Goal: Transaction & Acquisition: Purchase product/service

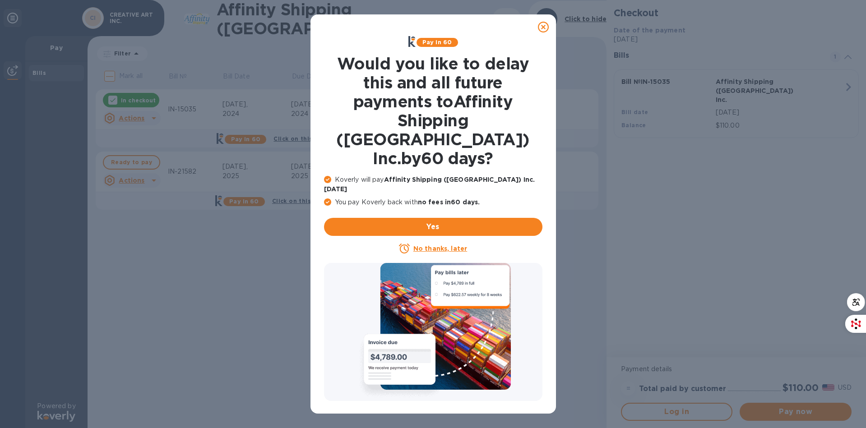
click at [542, 25] on icon at bounding box center [543, 27] width 11 height 11
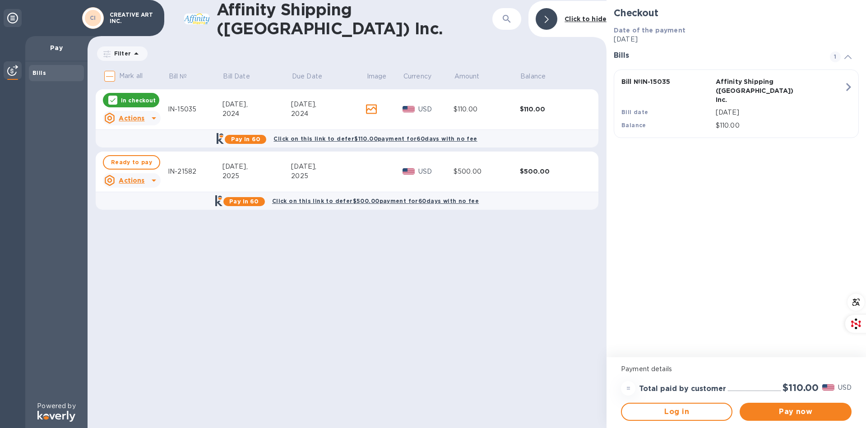
click at [185, 107] on div "IN-15035" at bounding box center [195, 109] width 55 height 9
click at [132, 163] on span "Ready to pay" at bounding box center [131, 162] width 41 height 11
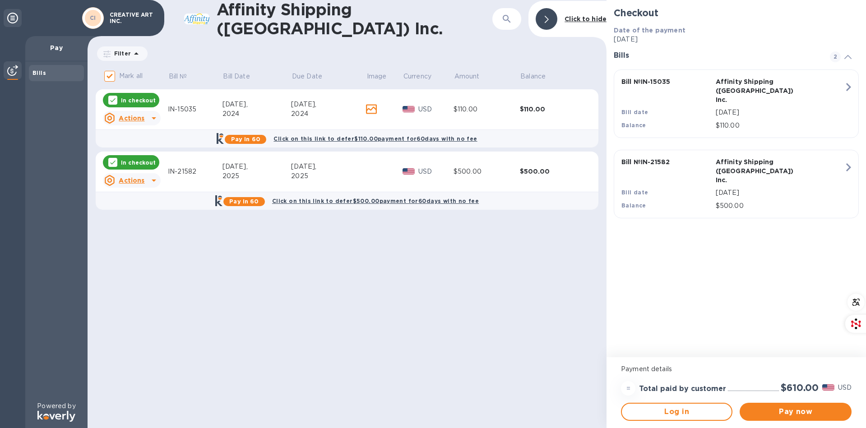
click at [843, 83] on icon "button" at bounding box center [848, 87] width 16 height 16
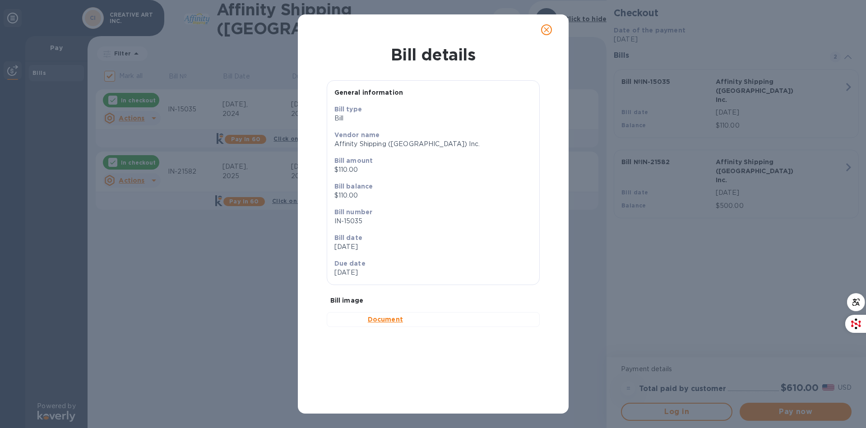
click at [347, 325] on img at bounding box center [346, 319] width 25 height 10
click at [379, 323] on b "Document" at bounding box center [385, 319] width 35 height 7
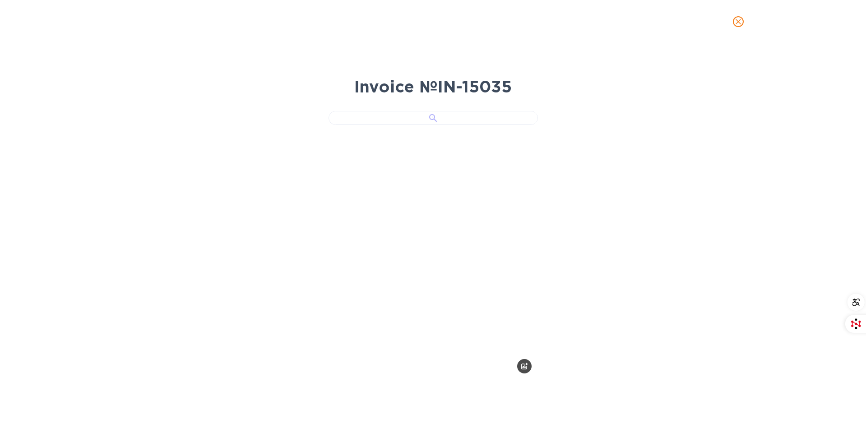
click at [430, 125] on div at bounding box center [432, 118] width 209 height 14
click at [733, 20] on span "close" at bounding box center [738, 21] width 11 height 11
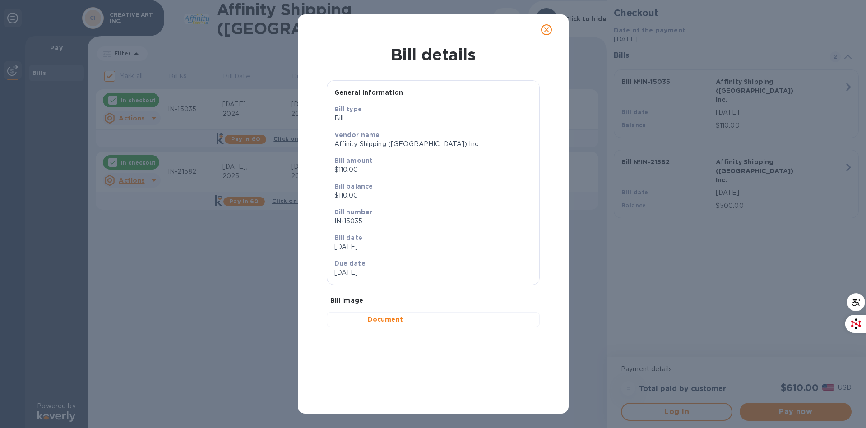
click at [548, 32] on icon "close" at bounding box center [546, 29] width 9 height 9
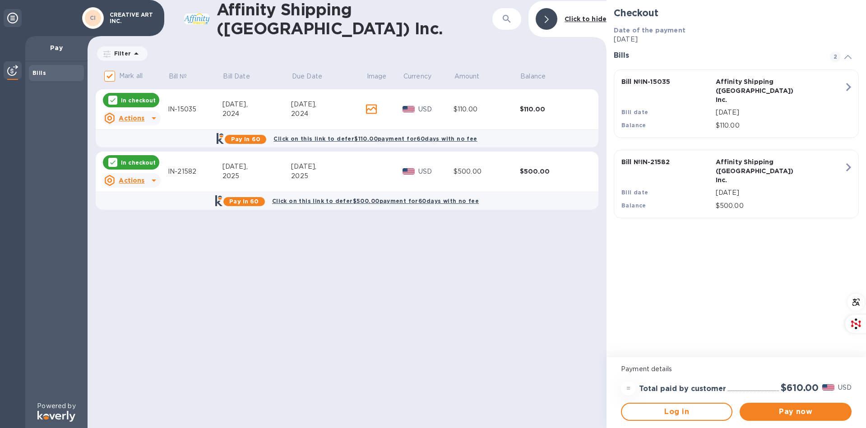
click at [847, 60] on span at bounding box center [847, 56] width 7 height 9
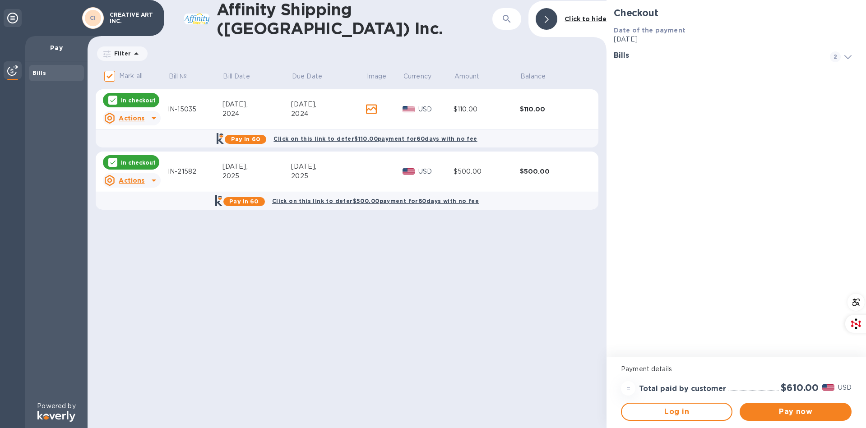
click at [847, 60] on span at bounding box center [847, 56] width 7 height 9
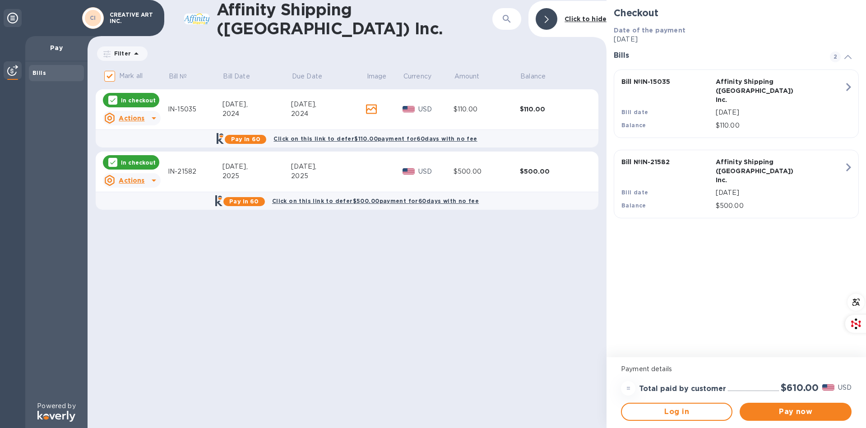
drag, startPoint x: 817, startPoint y: 88, endPoint x: 115, endPoint y: 101, distance: 701.5
click at [115, 101] on icon at bounding box center [112, 100] width 7 height 7
checkbox input "false"
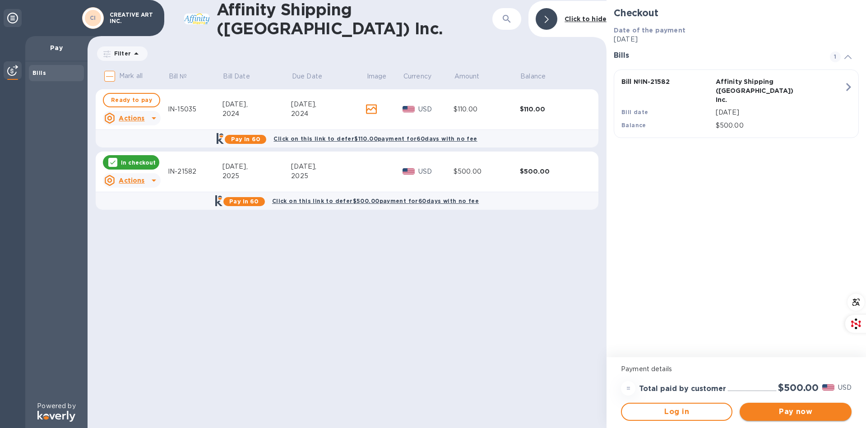
click at [804, 415] on span "Pay now" at bounding box center [795, 411] width 97 height 11
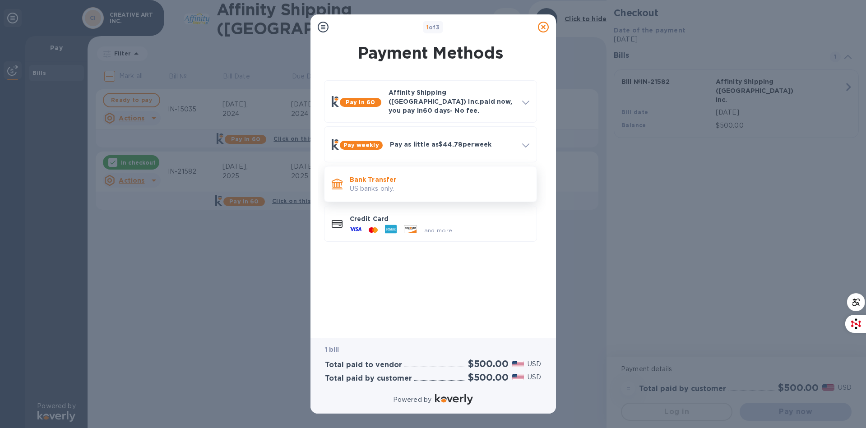
click at [381, 176] on p "Bank Transfer" at bounding box center [440, 179] width 180 height 9
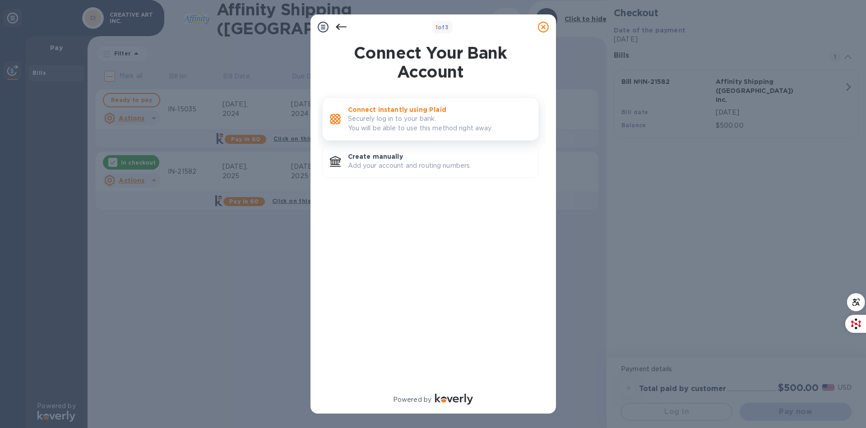
click at [415, 125] on p "Securely log in to your bank. You will be able to use this method right away." at bounding box center [439, 123] width 183 height 19
